Goal: Information Seeking & Learning: Check status

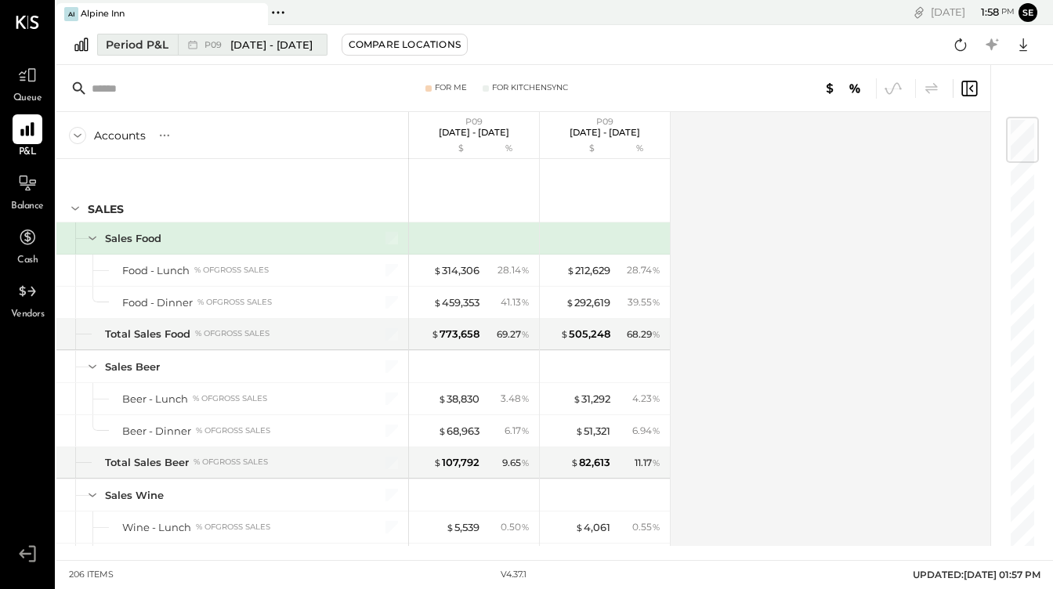
click at [118, 51] on div "Period P&L" at bounding box center [137, 45] width 63 height 16
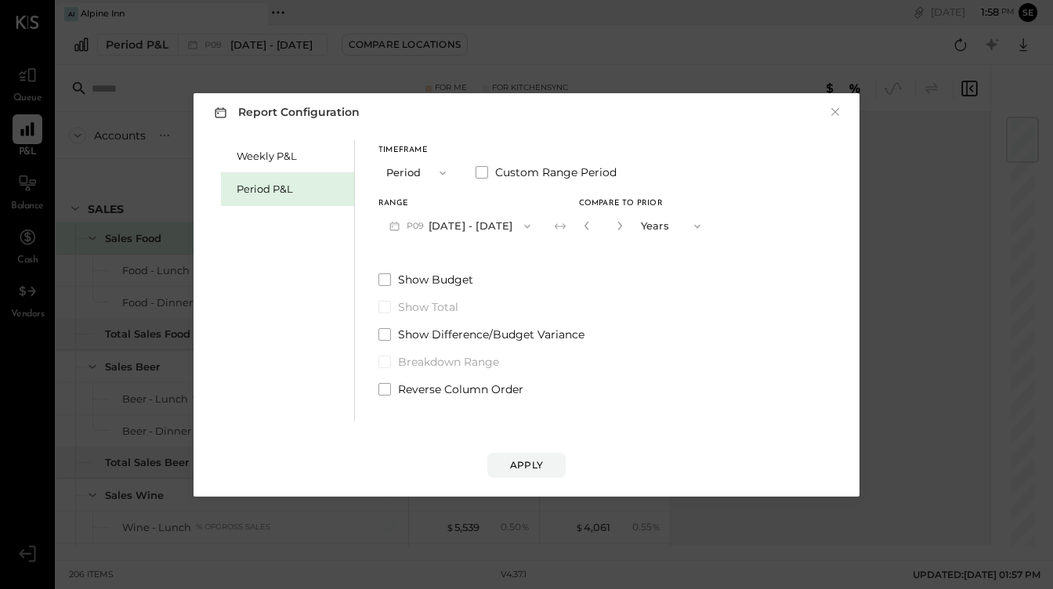
click at [691, 222] on icon "button" at bounding box center [697, 226] width 13 height 13
click at [687, 225] on div "Periods" at bounding box center [672, 226] width 77 height 28
click at [618, 228] on icon "button" at bounding box center [620, 226] width 4 height 9
click at [582, 224] on icon "button" at bounding box center [586, 225] width 9 height 9
type input "*"
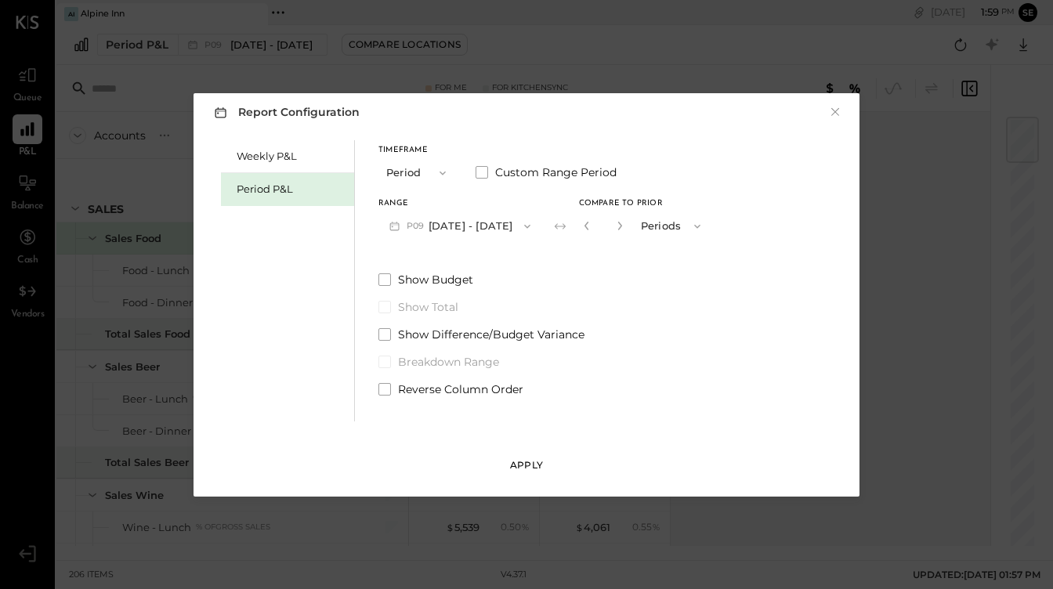
click at [538, 463] on div "Apply" at bounding box center [526, 465] width 33 height 13
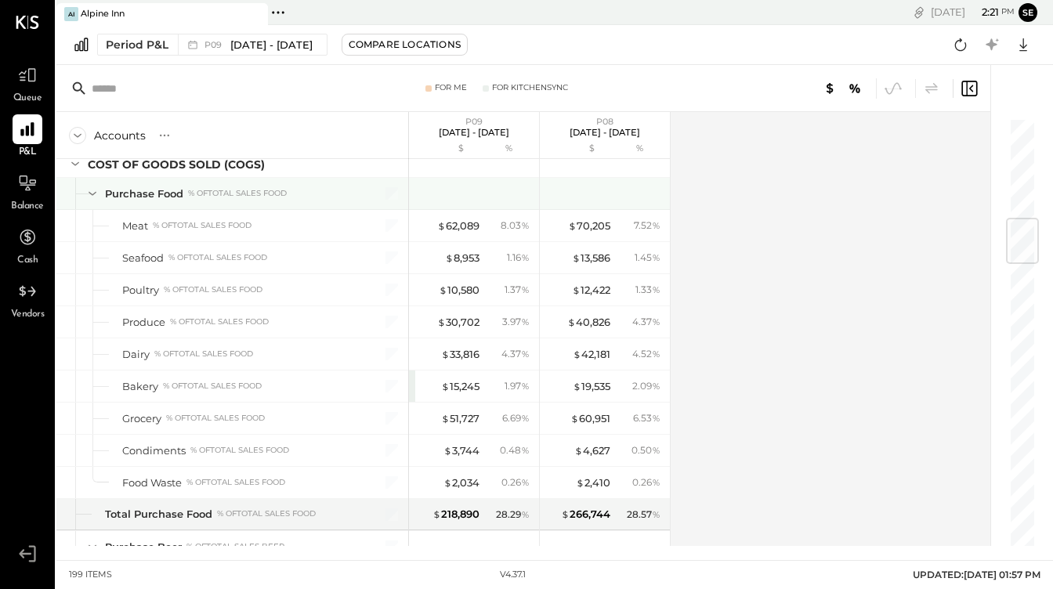
scroll to position [847, 0]
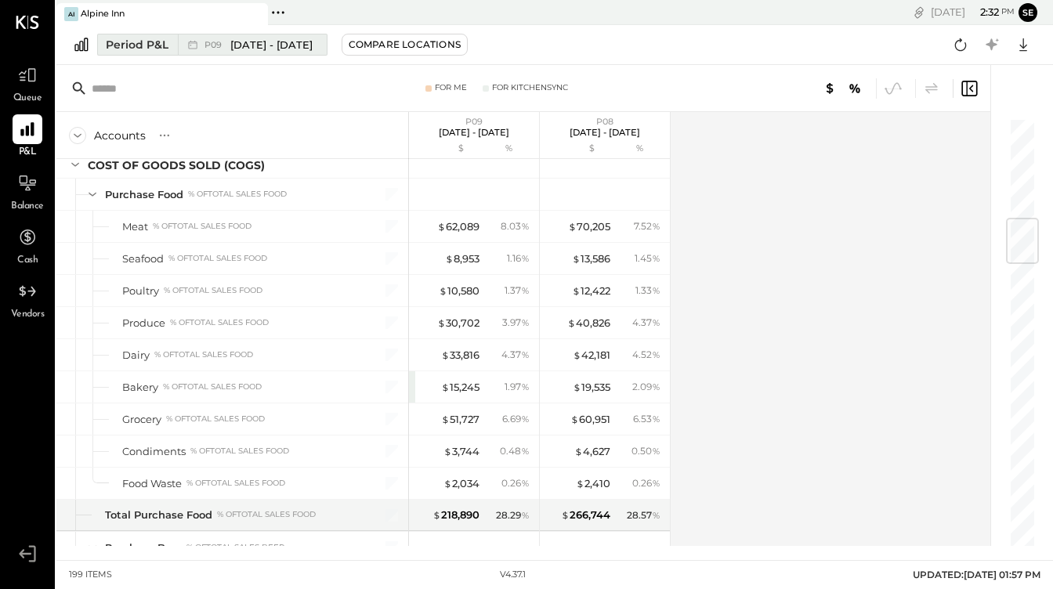
click at [243, 42] on span "[DATE] - [DATE]" at bounding box center [271, 45] width 82 height 15
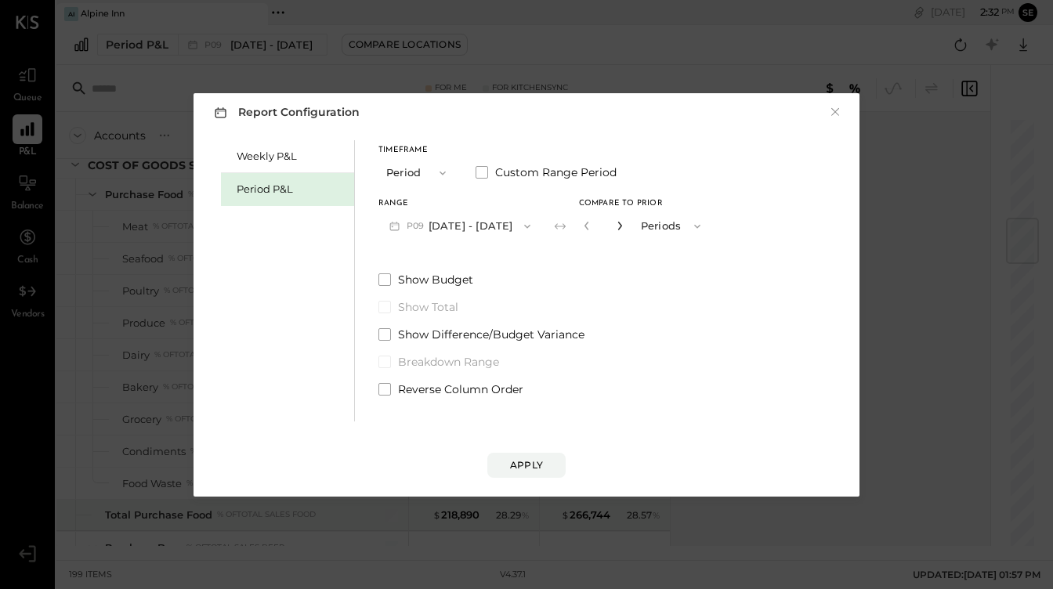
click at [616, 223] on icon "button" at bounding box center [619, 225] width 9 height 9
type input "*"
click at [532, 467] on div "Apply" at bounding box center [526, 465] width 33 height 13
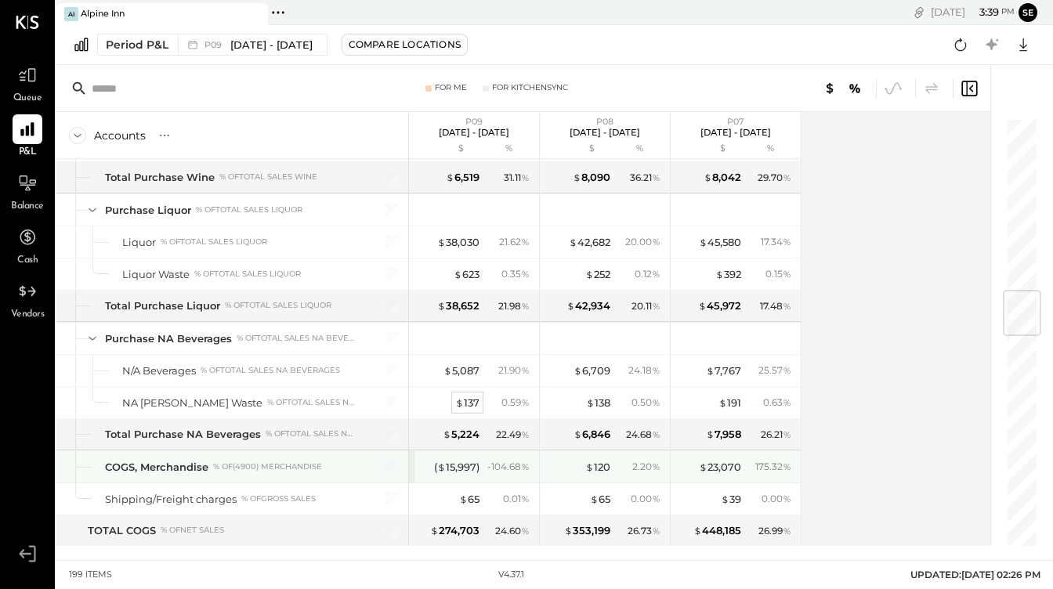
scroll to position [1452, 0]
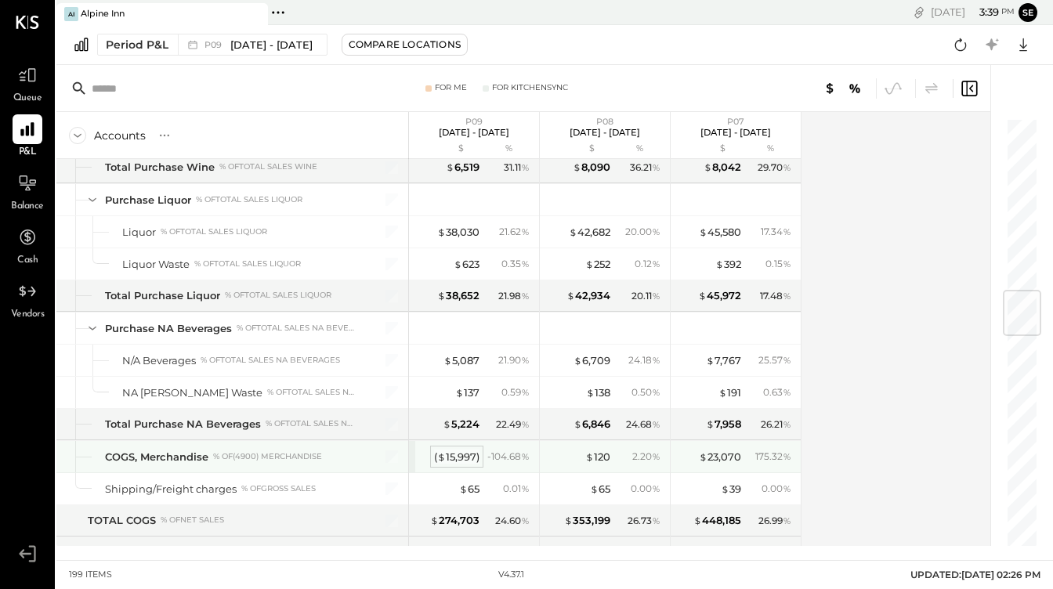
click at [445, 460] on div "( $ 15,997 )" at bounding box center [456, 457] width 45 height 15
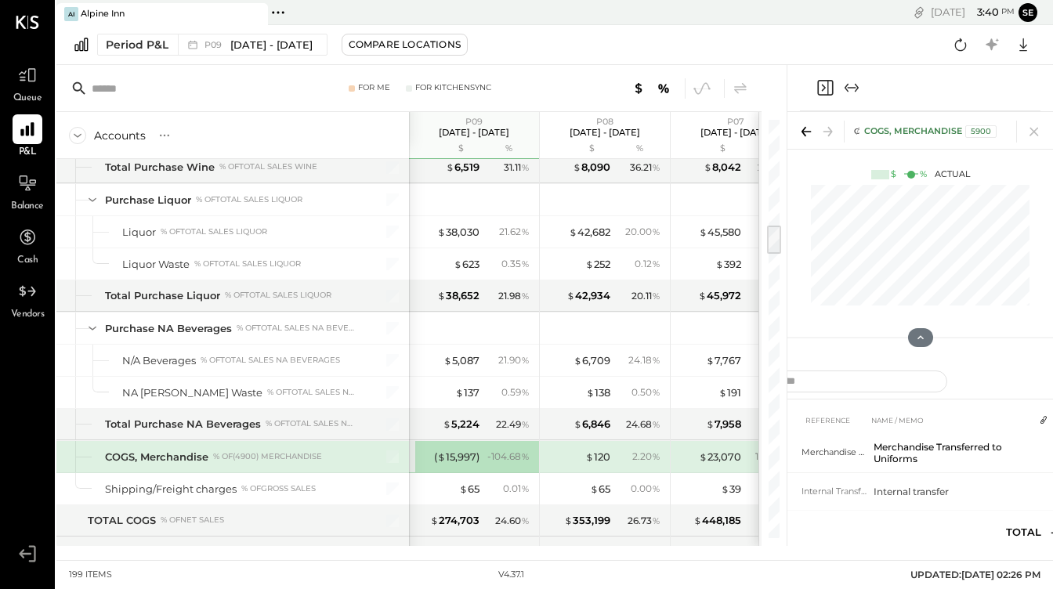
scroll to position [86, 0]
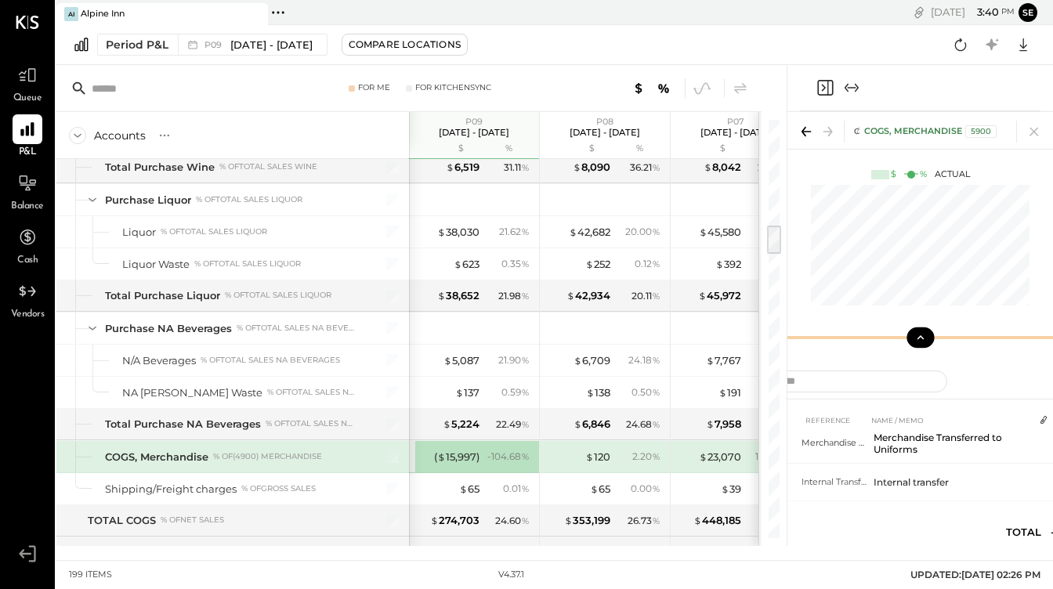
click at [923, 333] on icon at bounding box center [921, 338] width 14 height 14
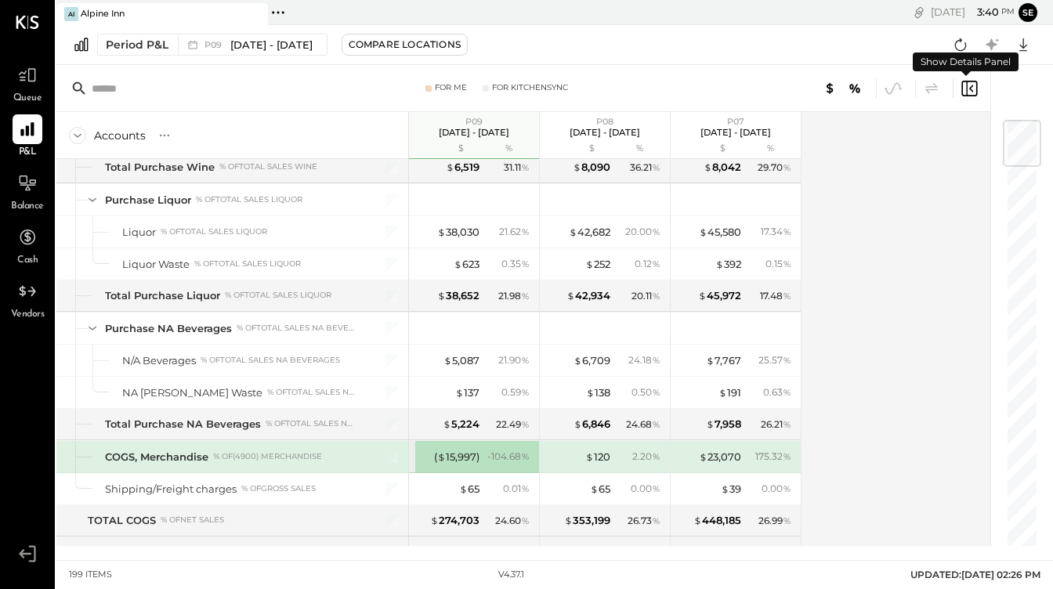
click at [974, 93] on icon at bounding box center [969, 88] width 19 height 19
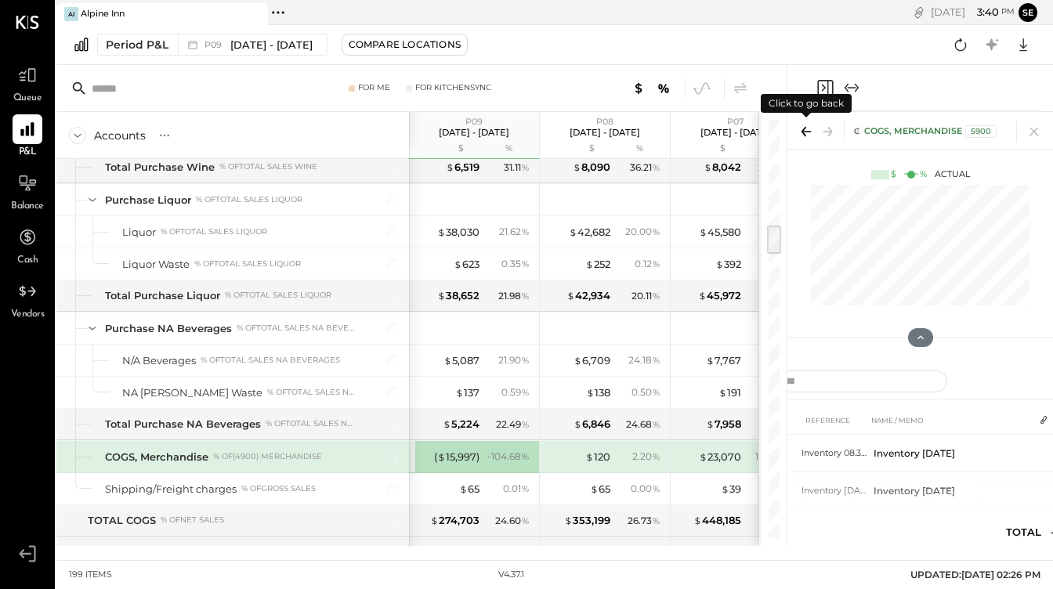
click at [803, 129] on icon at bounding box center [807, 132] width 22 height 22
click at [827, 86] on icon "Close panel" at bounding box center [825, 87] width 19 height 19
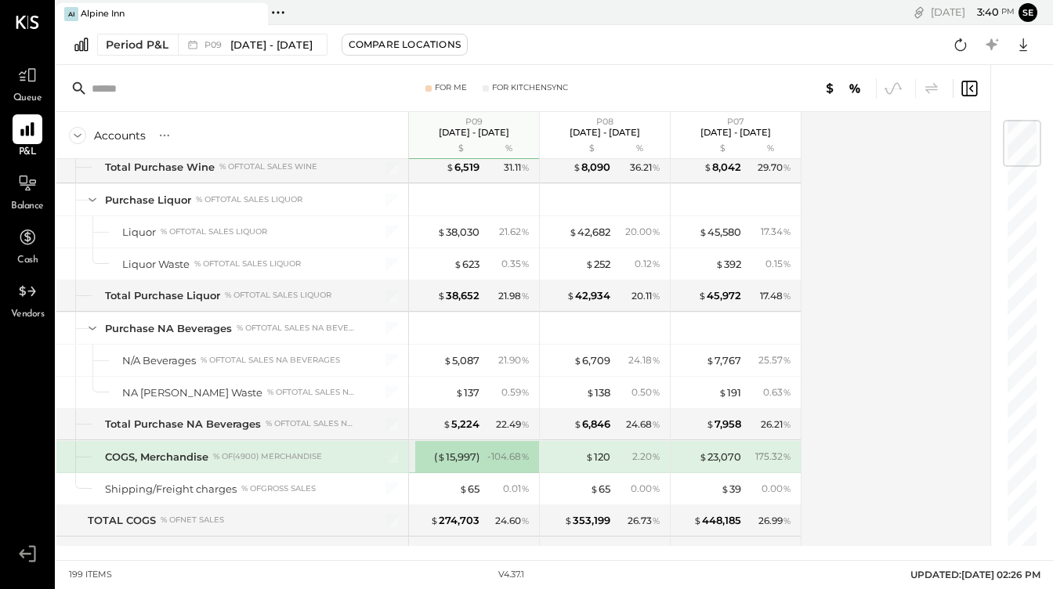
click at [969, 88] on icon at bounding box center [969, 88] width 19 height 19
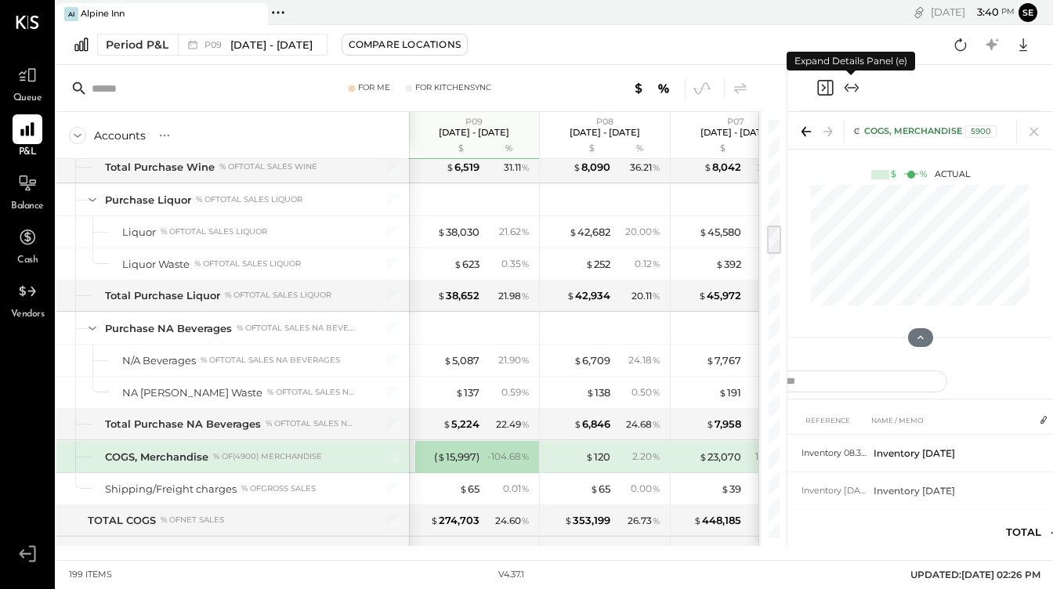
click at [854, 89] on icon "Expand panel (e)" at bounding box center [852, 87] width 19 height 19
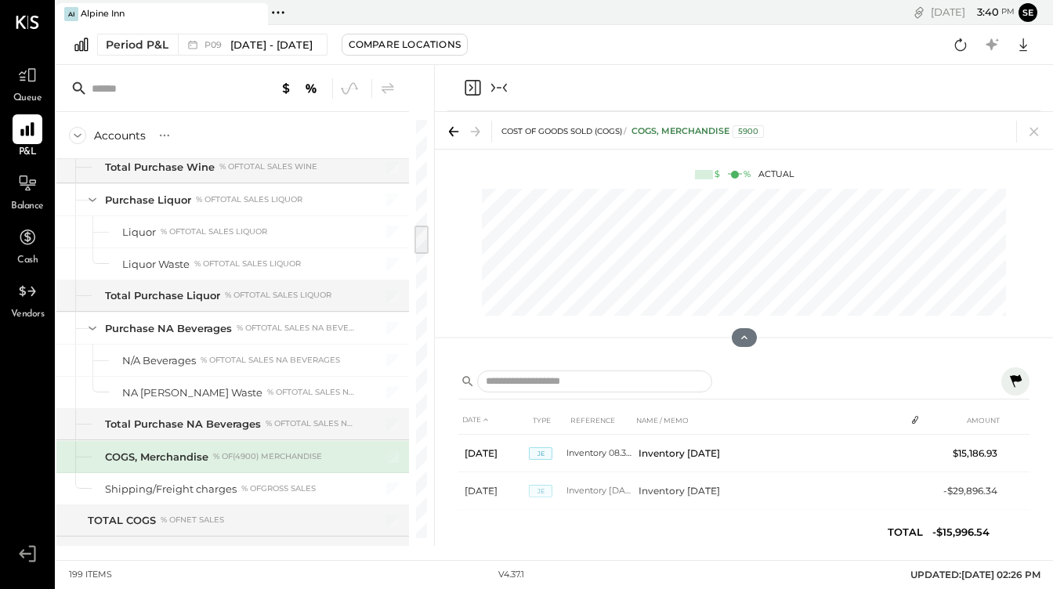
click at [1020, 386] on icon at bounding box center [1015, 381] width 19 height 19
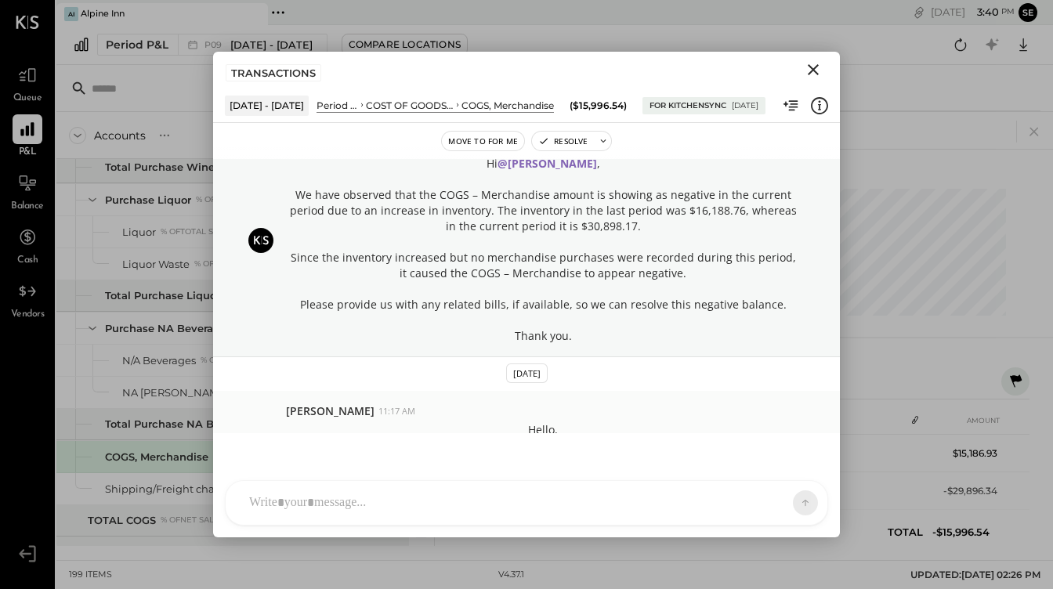
scroll to position [218, 0]
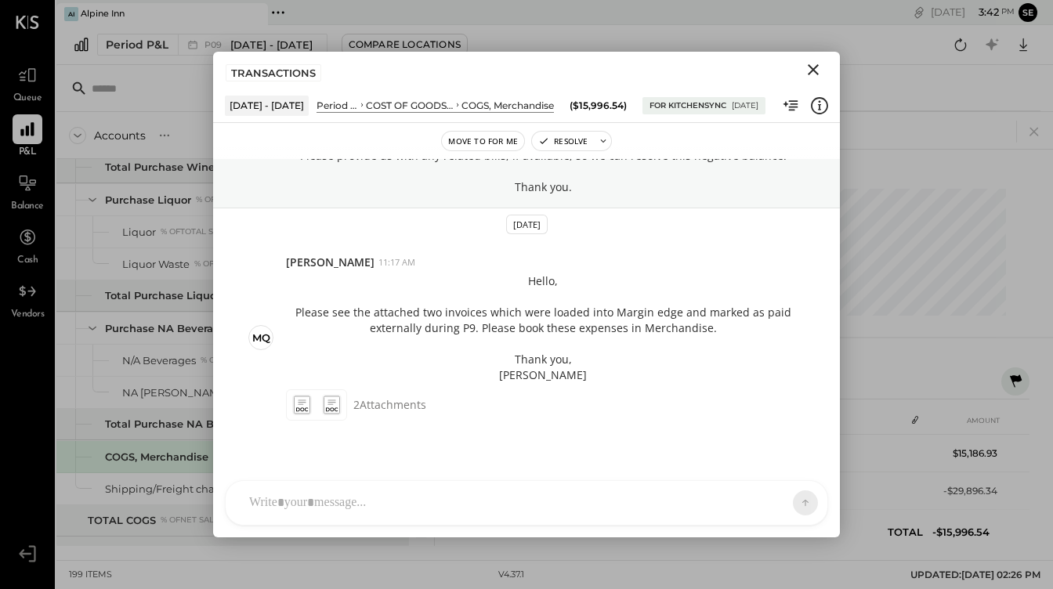
click at [814, 69] on icon "Close" at bounding box center [813, 69] width 11 height 11
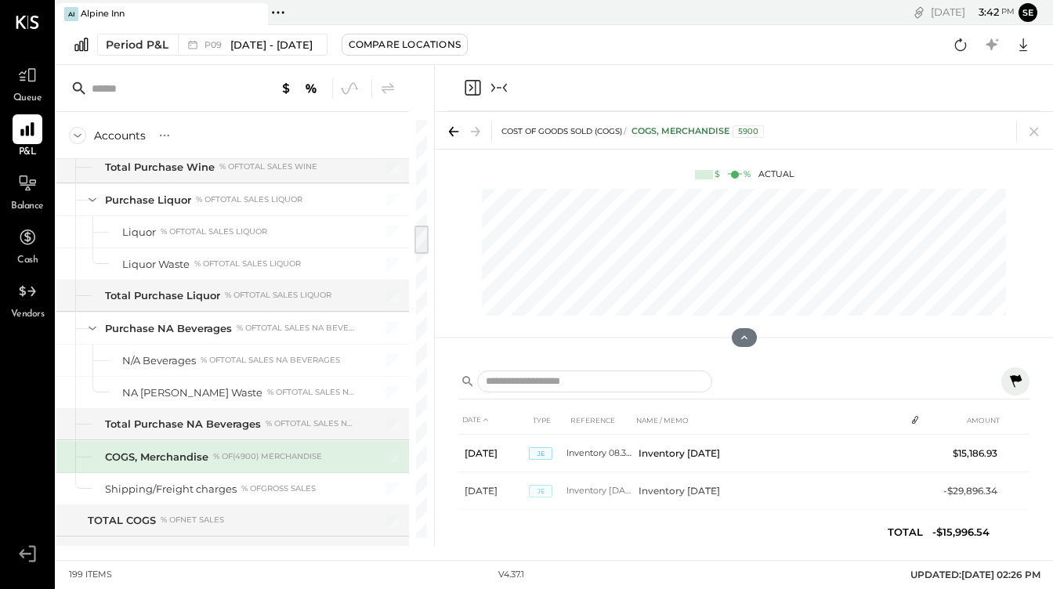
click at [498, 89] on icon "Collapse panel (e)" at bounding box center [499, 87] width 19 height 19
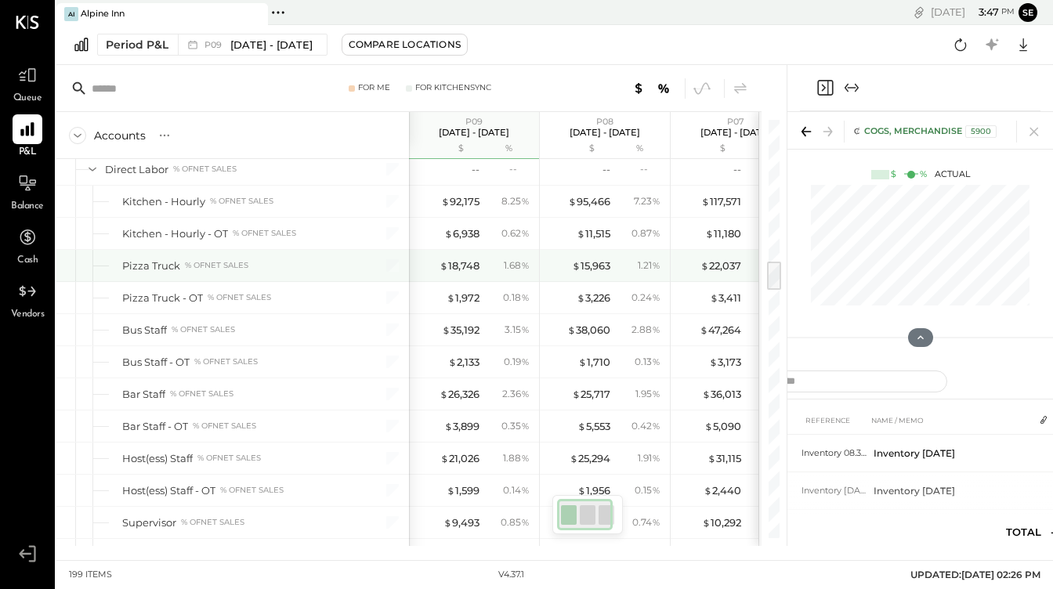
scroll to position [1920, 0]
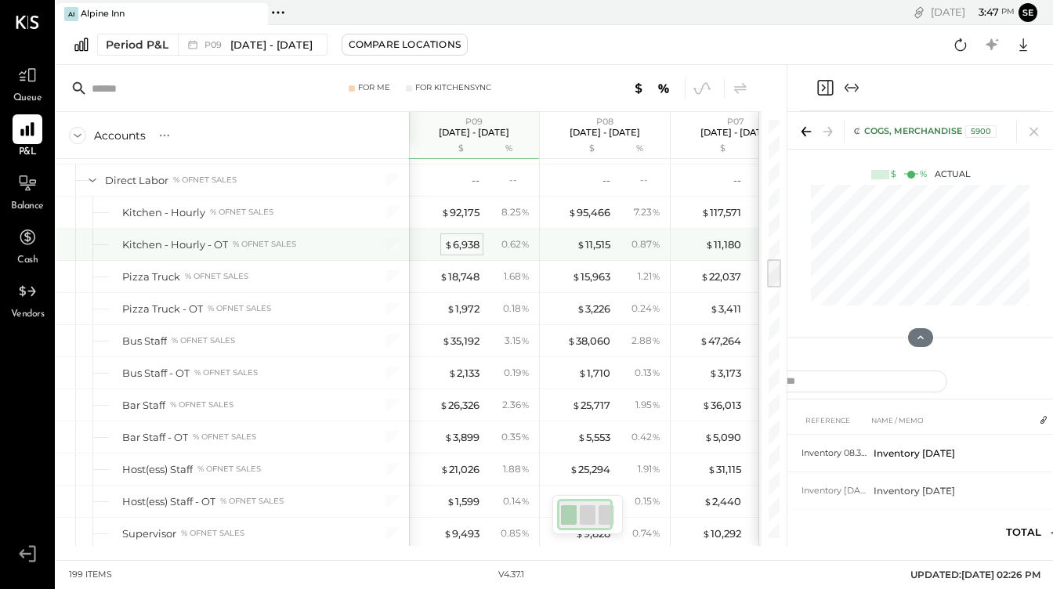
click at [467, 245] on div "$ 6,938" at bounding box center [461, 244] width 35 height 15
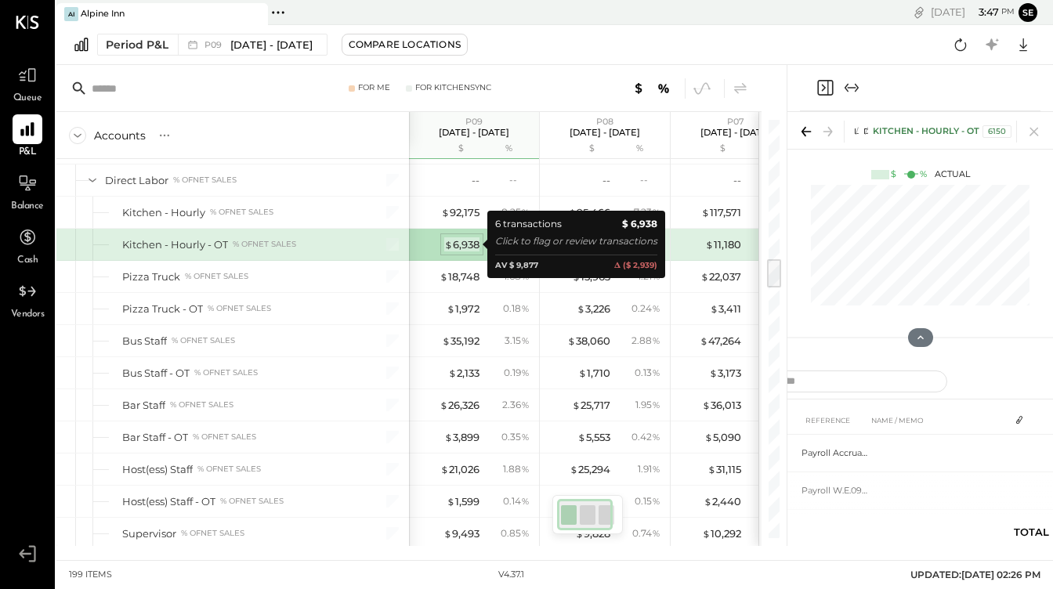
click at [466, 245] on div "$ 6,938" at bounding box center [461, 244] width 35 height 15
click at [447, 246] on span "$" at bounding box center [448, 244] width 9 height 13
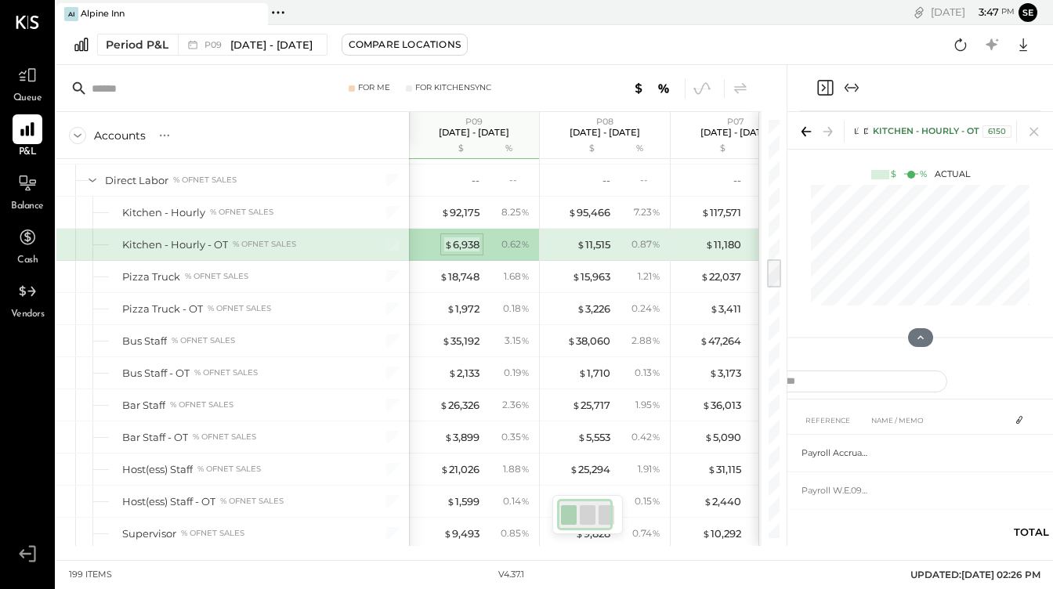
click at [464, 243] on div "$ 6,938" at bounding box center [461, 244] width 35 height 15
click at [858, 82] on icon "Expand panel (e)" at bounding box center [852, 87] width 19 height 19
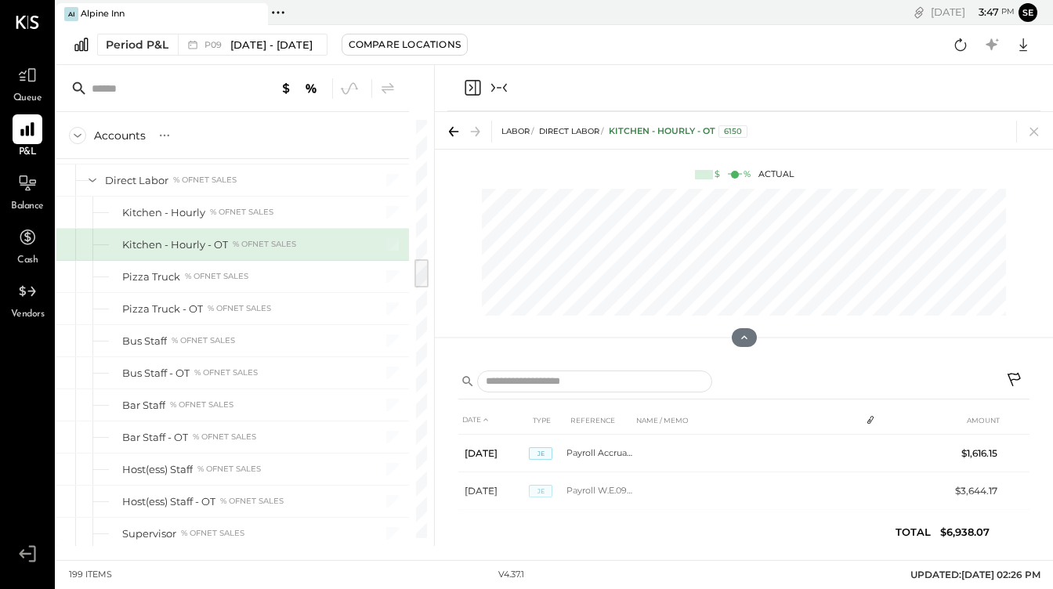
click at [477, 86] on icon "Close panel" at bounding box center [472, 87] width 19 height 19
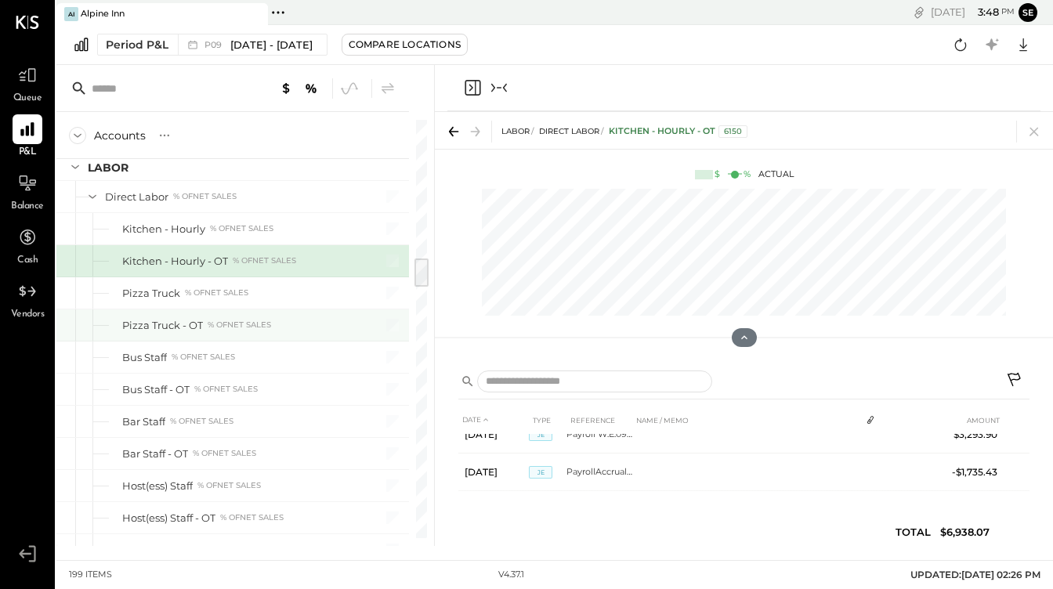
scroll to position [1908, 0]
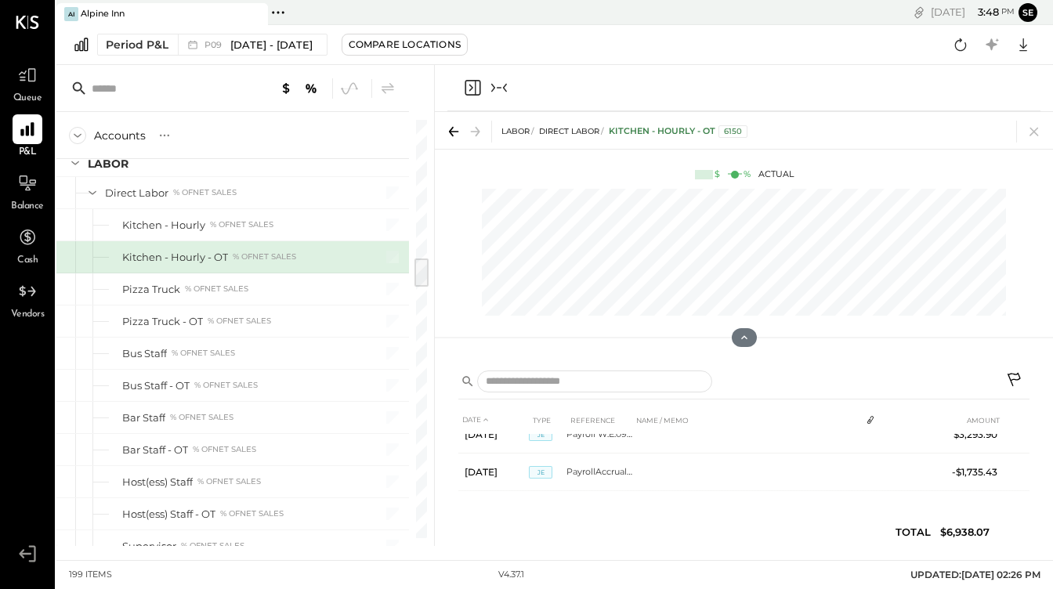
click at [492, 92] on icon "Collapse panel (e)" at bounding box center [499, 87] width 19 height 19
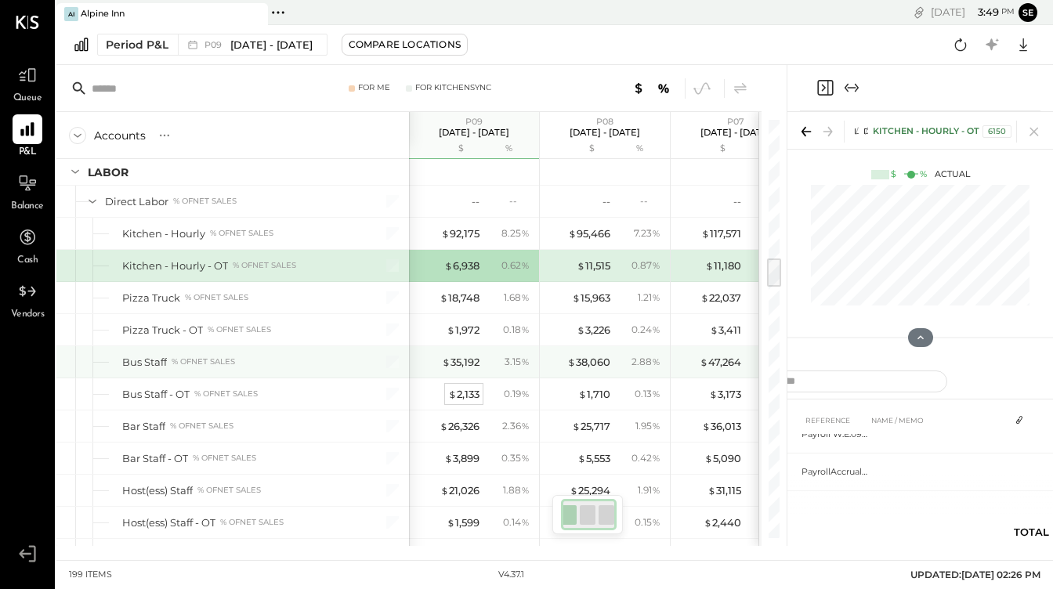
scroll to position [1894, 0]
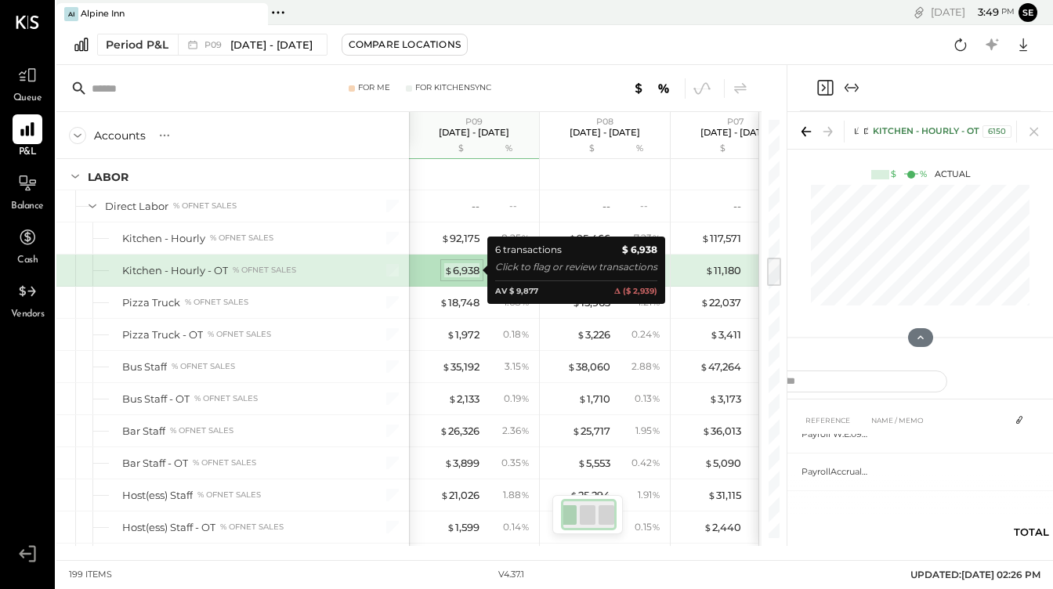
click at [459, 273] on div "$ 6,938" at bounding box center [461, 270] width 35 height 15
click at [460, 271] on div "$ 6,938" at bounding box center [461, 270] width 35 height 15
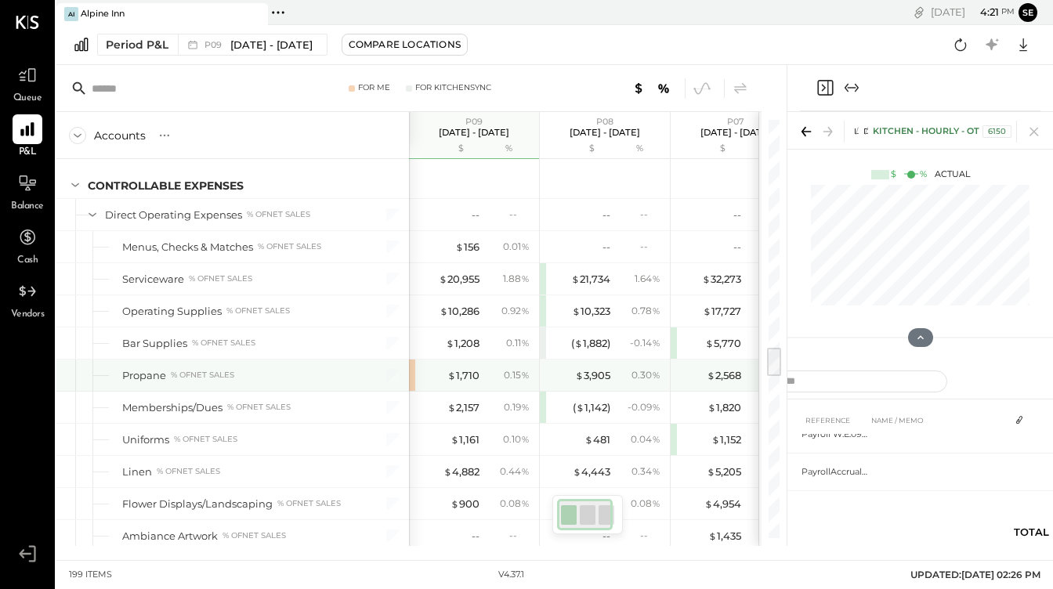
scroll to position [3160, 0]
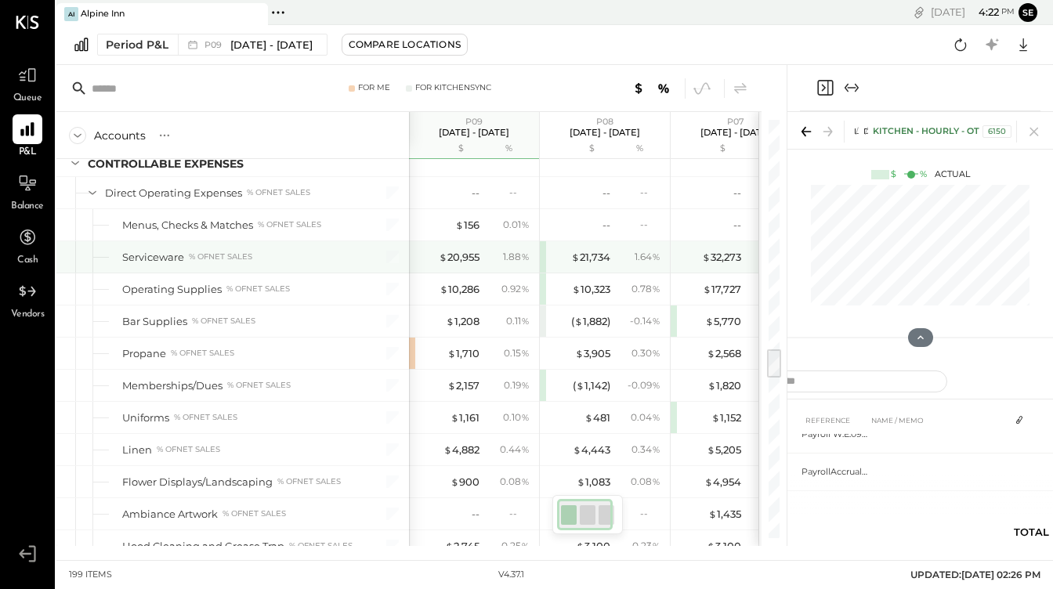
click at [457, 266] on div "$ 20,955 1.88 %" at bounding box center [476, 256] width 118 height 31
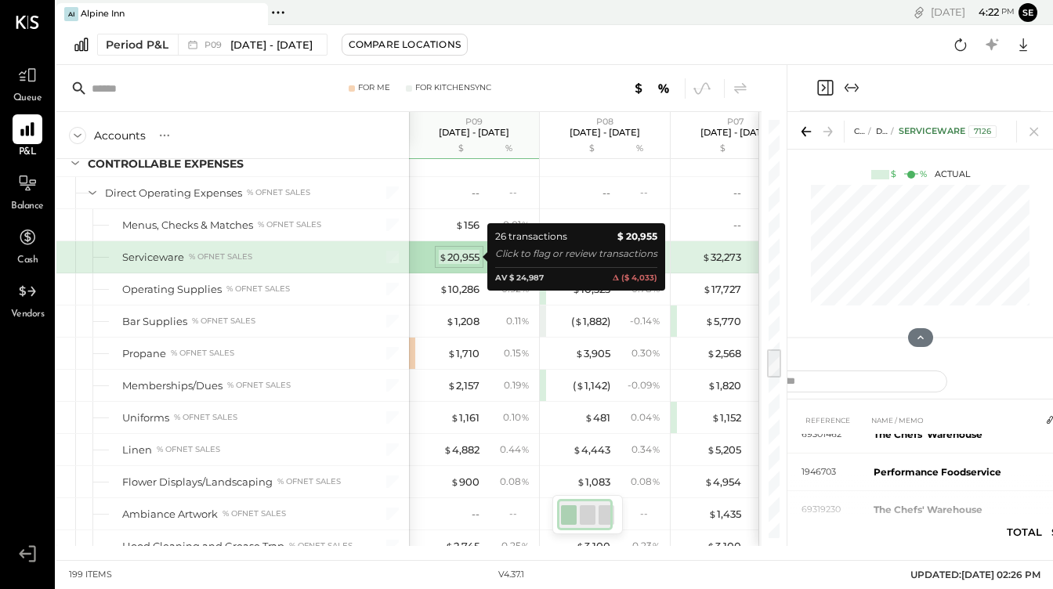
click at [457, 255] on div "$ 20,955" at bounding box center [459, 257] width 41 height 15
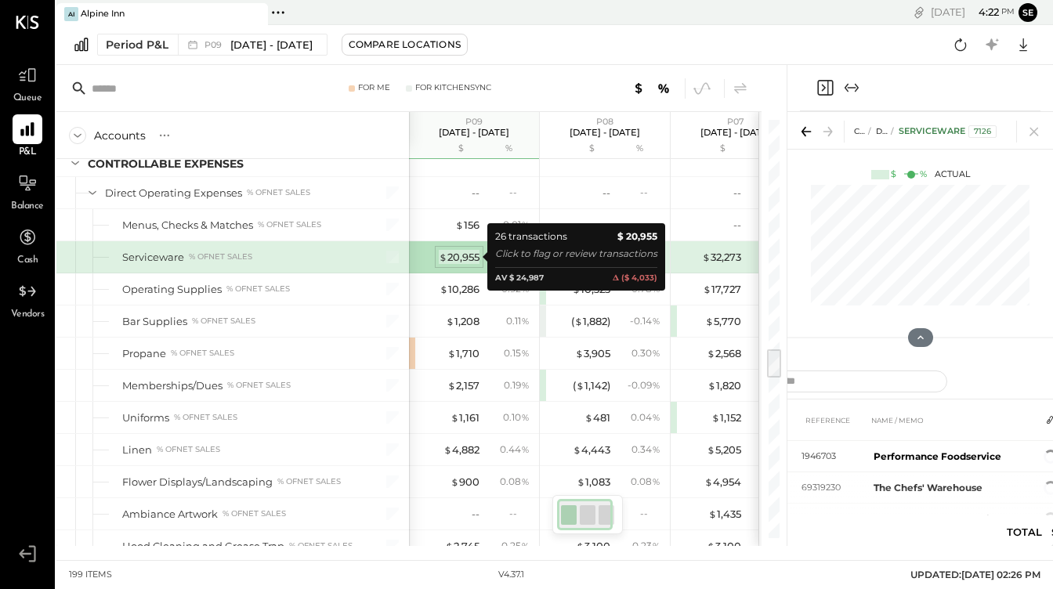
scroll to position [155, 0]
click at [457, 255] on div "$ 20,955" at bounding box center [459, 257] width 41 height 15
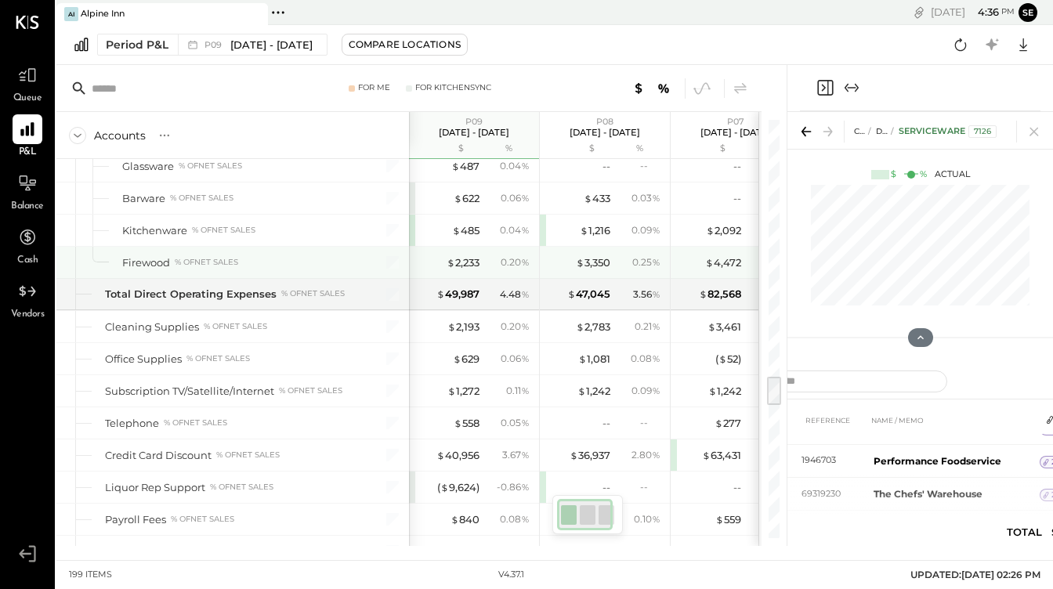
scroll to position [3536, 0]
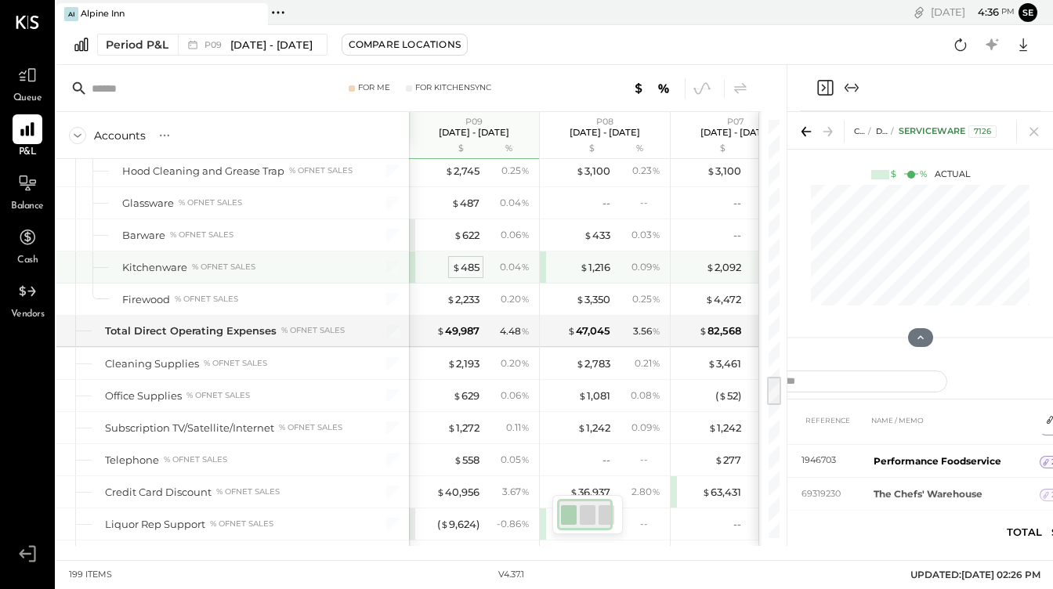
click at [461, 268] on div "$ 485" at bounding box center [465, 267] width 27 height 15
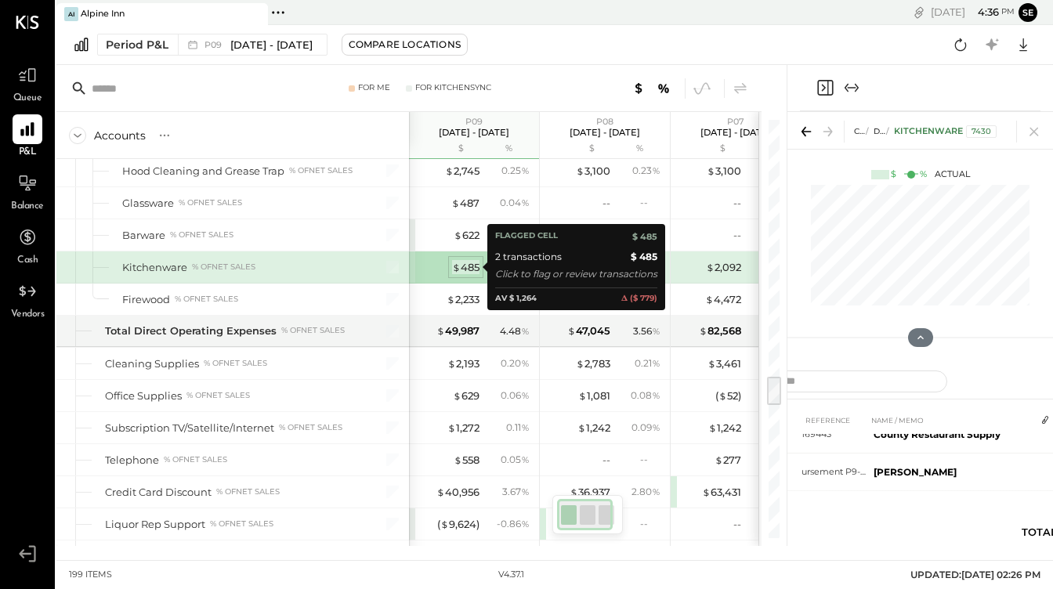
scroll to position [19, 0]
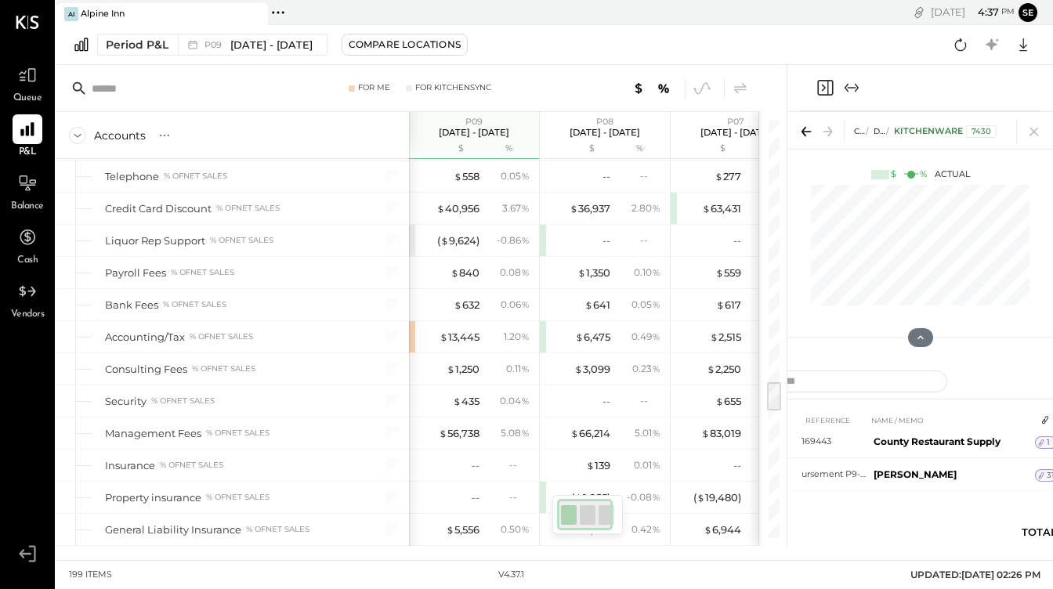
scroll to position [3591, 0]
